Goal: Task Accomplishment & Management: Manage account settings

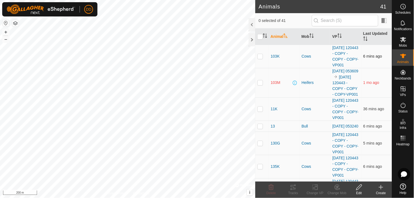
click at [260, 54] on td at bounding box center [261, 56] width 13 height 23
drag, startPoint x: 260, startPoint y: 54, endPoint x: 260, endPoint y: 57, distance: 3.0
click at [260, 57] on p-checkbox at bounding box center [260, 56] width 5 height 4
checkbox input "true"
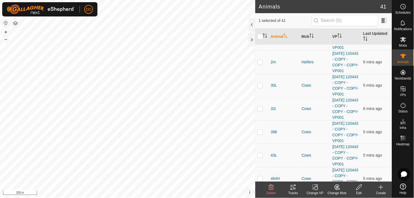
scroll to position [670, 0]
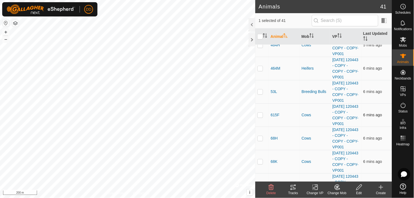
click at [260, 117] on p-checkbox at bounding box center [260, 115] width 5 height 4
checkbox input "true"
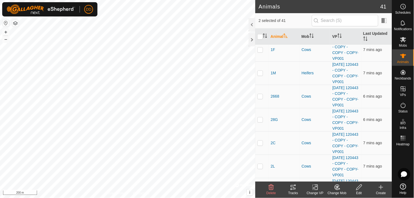
scroll to position [274, 0]
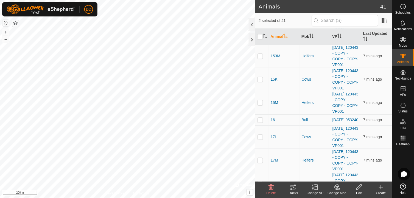
click at [261, 139] on p-checkbox at bounding box center [260, 137] width 5 height 4
checkbox input "true"
click at [315, 191] on div "Change VP" at bounding box center [315, 193] width 22 height 5
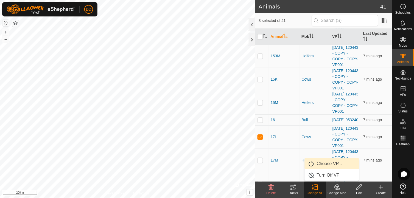
click at [323, 163] on link "Choose VP..." at bounding box center [332, 164] width 54 height 11
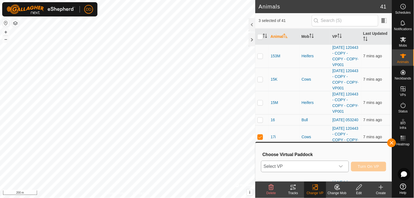
click at [343, 167] on icon "dropdown trigger" at bounding box center [341, 167] width 4 height 4
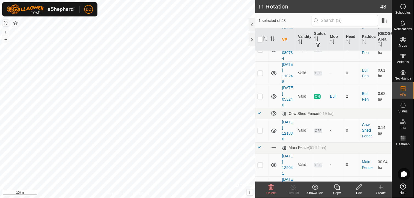
scroll to position [268, 0]
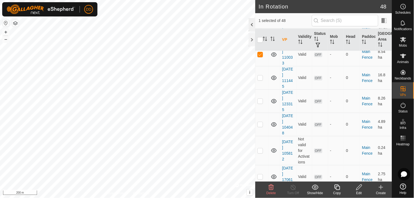
click at [253, 25] on div at bounding box center [252, 24] width 7 height 13
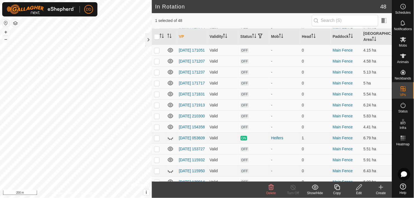
scroll to position [158, 0]
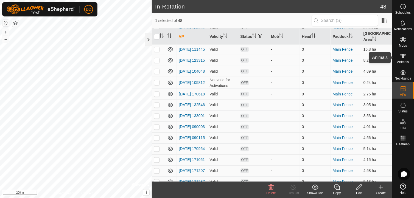
click at [405, 61] on span "Animals" at bounding box center [403, 61] width 12 height 3
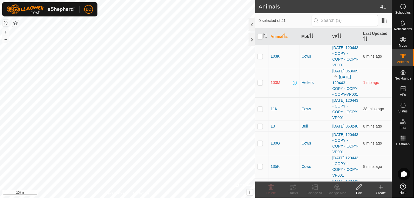
click at [393, 166] on div at bounding box center [404, 164] width 22 height 33
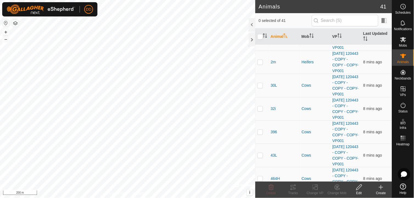
scroll to position [670, 0]
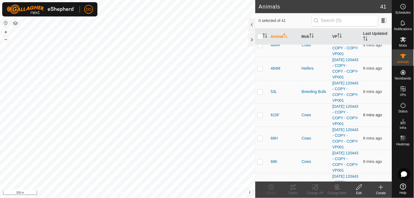
click at [261, 117] on p-checkbox at bounding box center [260, 115] width 5 height 4
checkbox input "true"
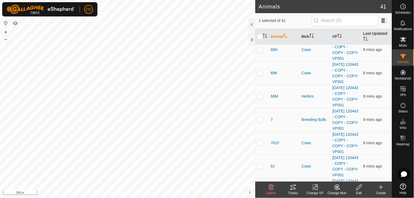
scroll to position [749, 0]
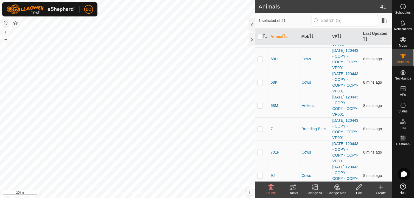
click at [260, 85] on p-checkbox at bounding box center [260, 82] width 5 height 4
checkbox input "true"
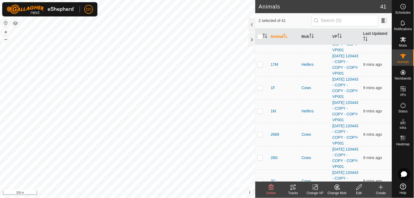
scroll to position [363, 0]
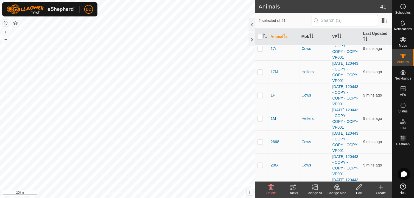
click at [260, 51] on p-checkbox at bounding box center [260, 48] width 5 height 4
checkbox input "true"
click at [315, 190] on icon at bounding box center [315, 187] width 7 height 7
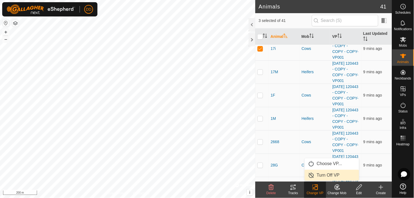
click at [328, 175] on link "Turn Off VP" at bounding box center [332, 175] width 54 height 11
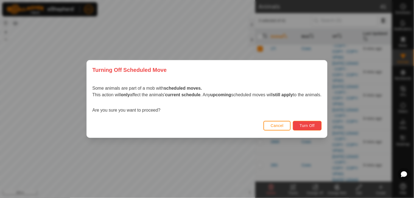
click at [312, 125] on span "Turn Off" at bounding box center [307, 126] width 15 height 4
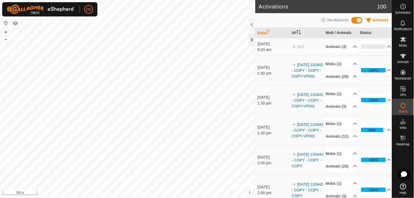
click at [253, 39] on div at bounding box center [252, 39] width 7 height 13
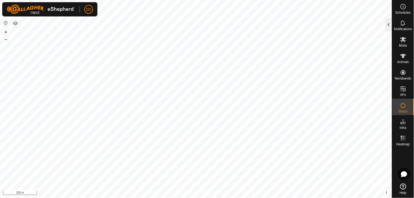
click at [391, 26] on div at bounding box center [389, 24] width 7 height 13
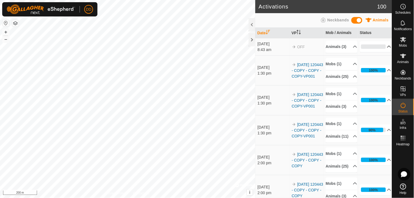
click at [384, 50] on p-accordion-header "0%" at bounding box center [376, 46] width 32 height 11
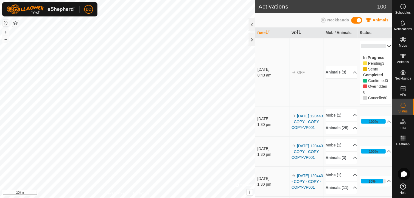
click at [383, 48] on p-accordion-header "0%" at bounding box center [376, 46] width 32 height 11
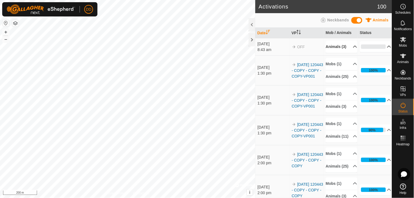
click at [347, 49] on p-accordion-header "Animals (3)" at bounding box center [342, 47] width 32 height 12
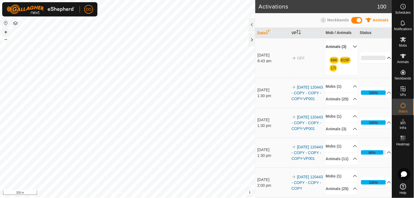
click at [4, 33] on button "+" at bounding box center [5, 32] width 7 height 7
click at [251, 39] on div at bounding box center [252, 39] width 7 height 13
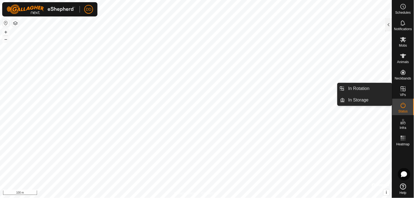
click at [402, 87] on icon at bounding box center [403, 89] width 7 height 7
click at [364, 87] on link "In Rotation" at bounding box center [368, 88] width 47 height 11
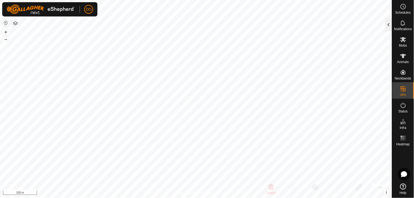
click at [390, 24] on div at bounding box center [389, 24] width 7 height 13
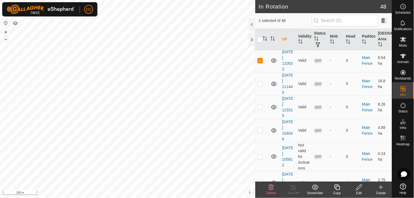
scroll to position [256, 0]
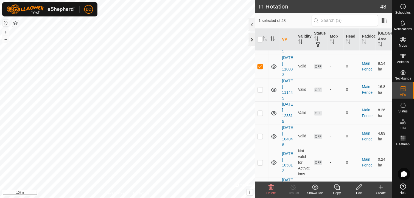
click at [249, 38] on div at bounding box center [252, 39] width 7 height 13
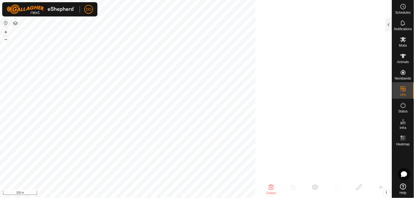
scroll to position [1075, 0]
click at [405, 58] on icon at bounding box center [403, 56] width 7 height 7
click at [389, 26] on div at bounding box center [389, 24] width 7 height 13
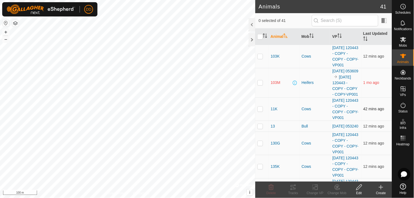
click at [262, 111] on p-checkbox at bounding box center [260, 109] width 5 height 4
checkbox input "false"
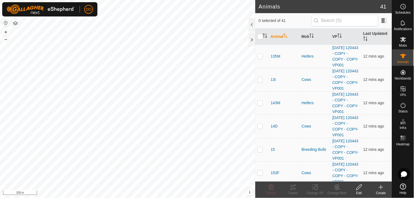
scroll to position [268, 0]
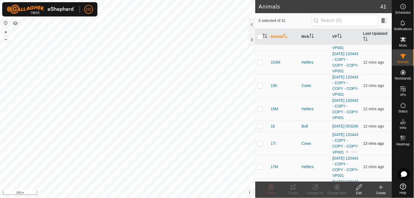
click at [260, 146] on p-checkbox at bounding box center [260, 143] width 5 height 4
checkbox input "true"
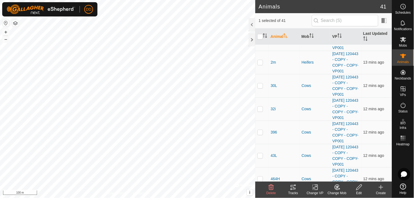
scroll to position [670, 0]
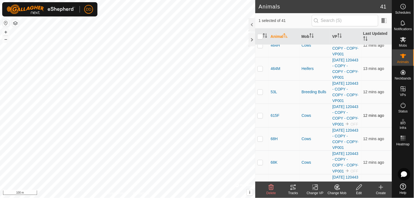
click at [260, 118] on p-checkbox at bounding box center [260, 115] width 5 height 4
checkbox input "true"
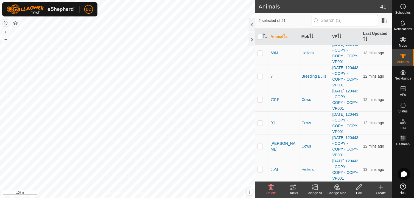
scroll to position [695, 0]
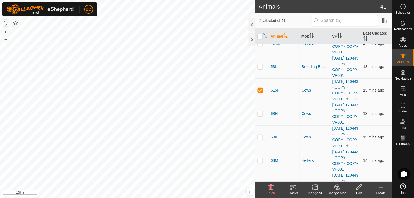
click at [263, 140] on p-checkbox at bounding box center [260, 137] width 5 height 4
checkbox input "true"
click at [315, 187] on icon at bounding box center [315, 187] width 7 height 7
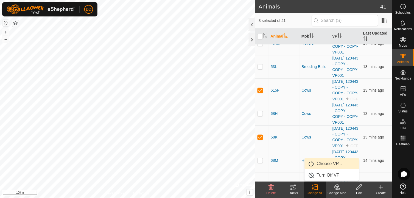
click at [322, 164] on link "Choose VP..." at bounding box center [332, 164] width 54 height 11
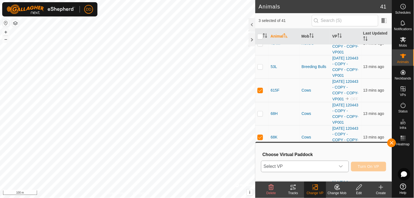
click at [343, 166] on icon "dropdown trigger" at bounding box center [341, 167] width 4 height 4
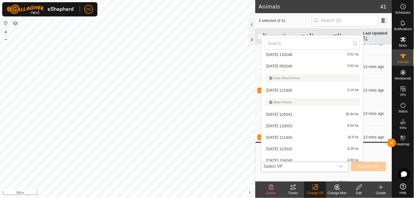
scroll to position [90, 0]
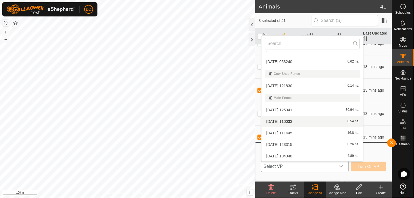
click at [284, 120] on li "[DATE] 110033 8.54 ha" at bounding box center [313, 121] width 102 height 11
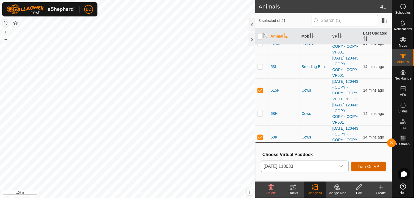
click at [368, 167] on span "Turn On VP" at bounding box center [368, 167] width 21 height 4
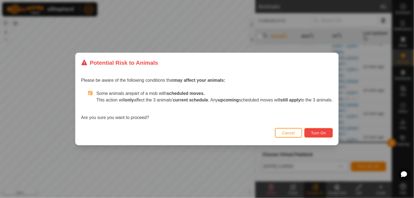
click at [323, 131] on span "Turn On" at bounding box center [319, 133] width 15 height 4
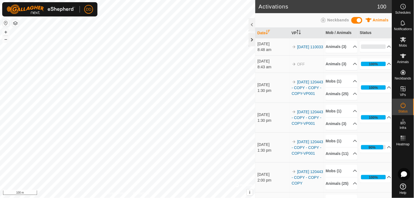
click at [253, 41] on div at bounding box center [252, 39] width 7 height 13
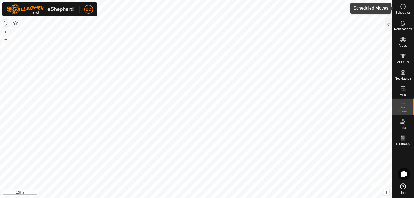
click at [404, 7] on icon at bounding box center [404, 7] width 1 height 2
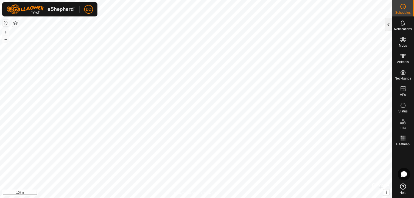
click at [388, 23] on div at bounding box center [389, 24] width 7 height 13
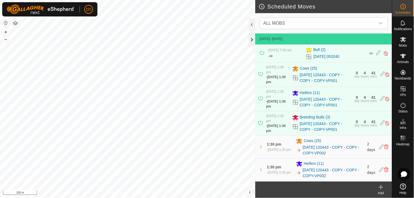
click at [251, 39] on div at bounding box center [252, 39] width 7 height 13
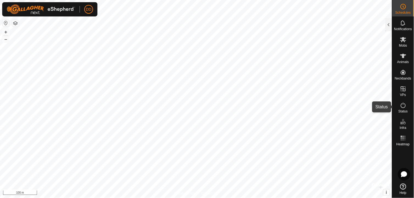
click at [402, 110] on span "Status" at bounding box center [403, 111] width 9 height 3
click at [390, 23] on div at bounding box center [389, 24] width 7 height 13
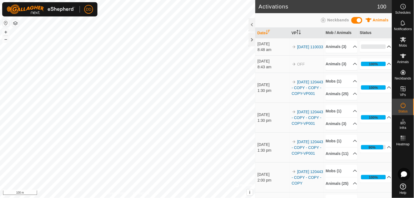
click at [382, 49] on p-accordion-header "0%" at bounding box center [376, 46] width 32 height 11
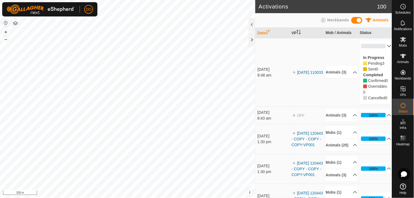
click at [382, 45] on p-accordion-header "0%" at bounding box center [376, 46] width 32 height 11
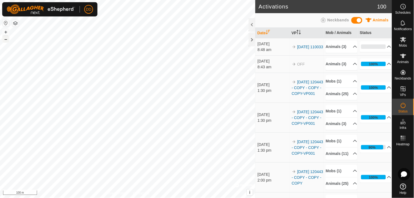
click at [7, 41] on button "–" at bounding box center [5, 39] width 7 height 7
